Goal: Task Accomplishment & Management: Complete application form

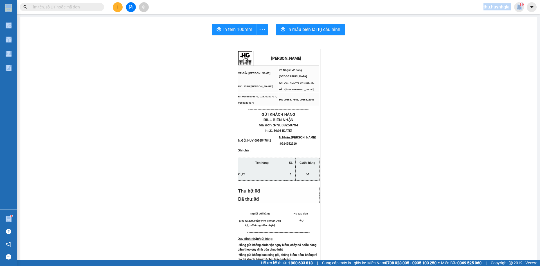
drag, startPoint x: 0, startPoint y: 0, endPoint x: 119, endPoint y: 6, distance: 119.6
click at [119, 6] on button at bounding box center [118, 7] width 10 height 10
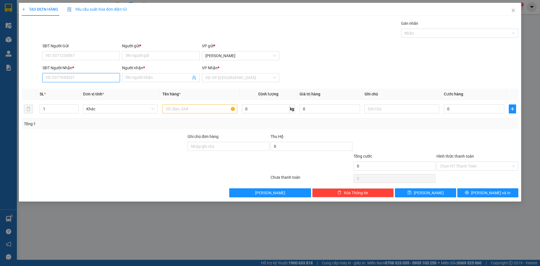
click at [83, 77] on input "SĐT Người Nhận *" at bounding box center [80, 77] width 77 height 9
click at [84, 85] on div "0933748216 - THẢO" at bounding box center [80, 88] width 77 height 9
type input "0933748216"
type input "THẢO"
type input "0933748216"
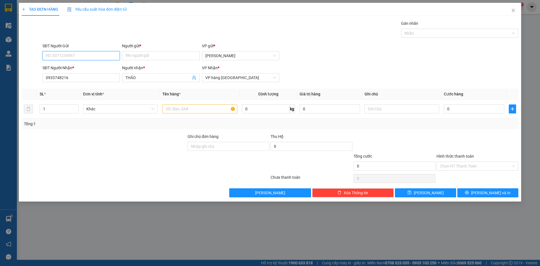
click at [101, 56] on input "SĐT Người Gửi" at bounding box center [80, 55] width 77 height 9
click at [99, 75] on div "0933748216 - THẢO" at bounding box center [81, 76] width 71 height 6
type input "0933748216"
type input "THẢO"
click at [191, 108] on input "text" at bounding box center [199, 108] width 75 height 9
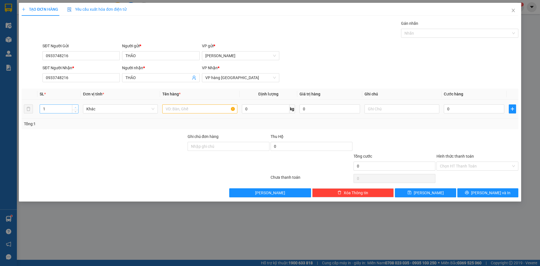
type input "2"
drag, startPoint x: 75, startPoint y: 106, endPoint x: 149, endPoint y: 109, distance: 74.8
click at [75, 106] on span "up" at bounding box center [75, 106] width 3 height 3
click at [189, 111] on input "text" at bounding box center [199, 108] width 75 height 9
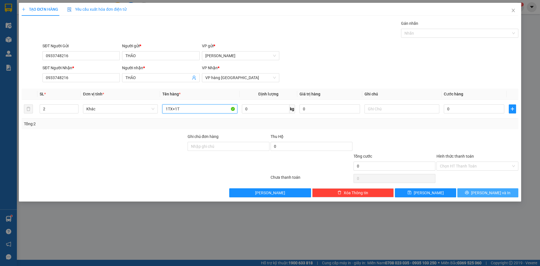
type input "1TX+1T"
click at [471, 191] on button "[PERSON_NAME] và In" at bounding box center [487, 192] width 61 height 9
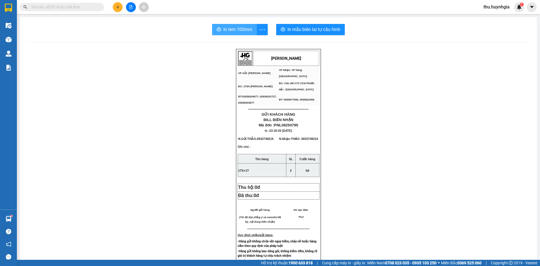
click at [223, 26] on button "In tem 100mm" at bounding box center [234, 29] width 45 height 11
